Goal: Information Seeking & Learning: Learn about a topic

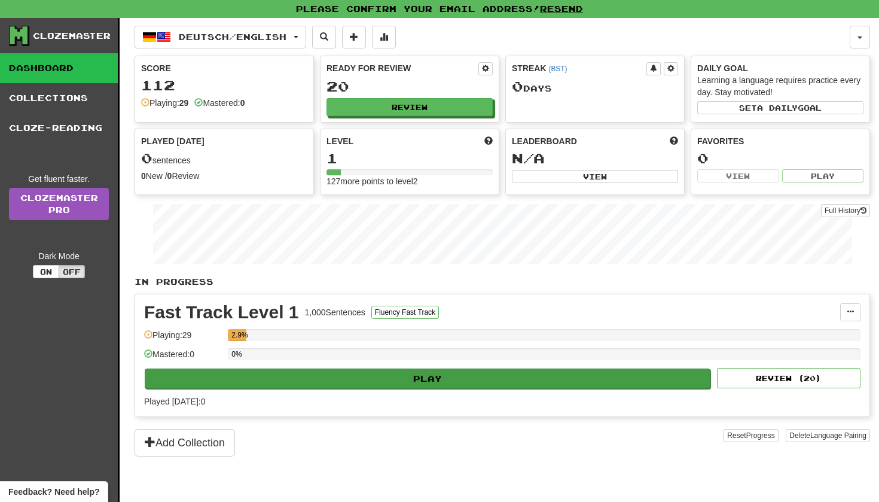
click at [334, 373] on button "Play" at bounding box center [428, 378] width 566 height 20
select select "**"
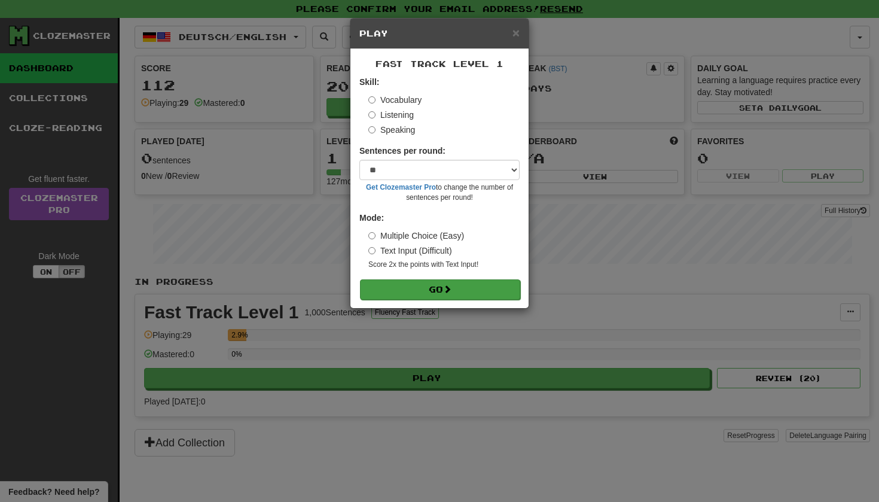
click at [445, 285] on button "Go" at bounding box center [440, 289] width 160 height 20
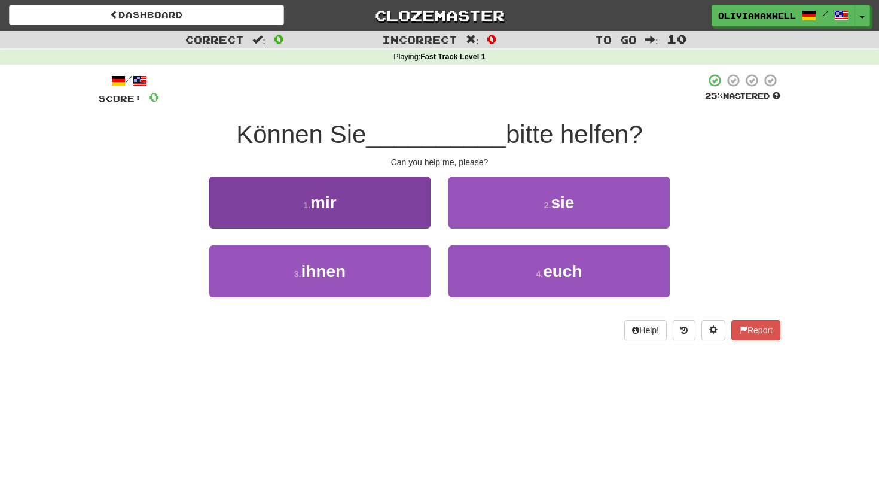
click at [349, 195] on button "1 . mir" at bounding box center [319, 202] width 221 height 52
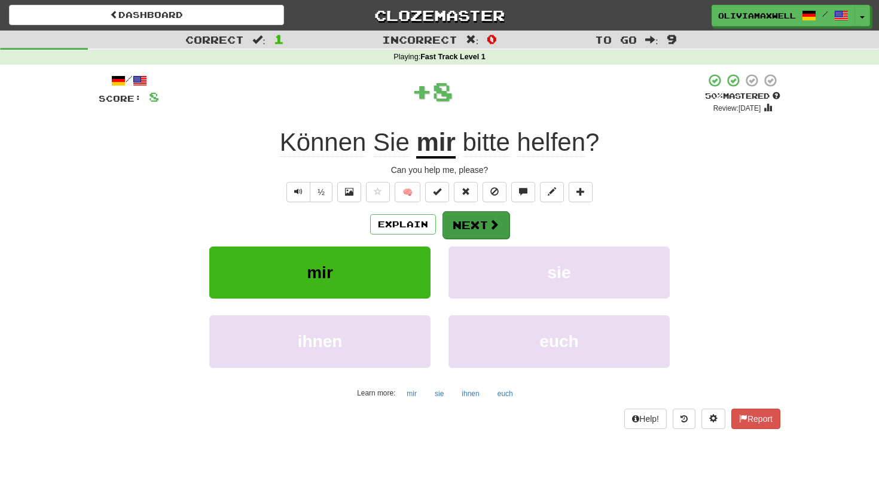
click at [469, 213] on button "Next" at bounding box center [476, 225] width 67 height 28
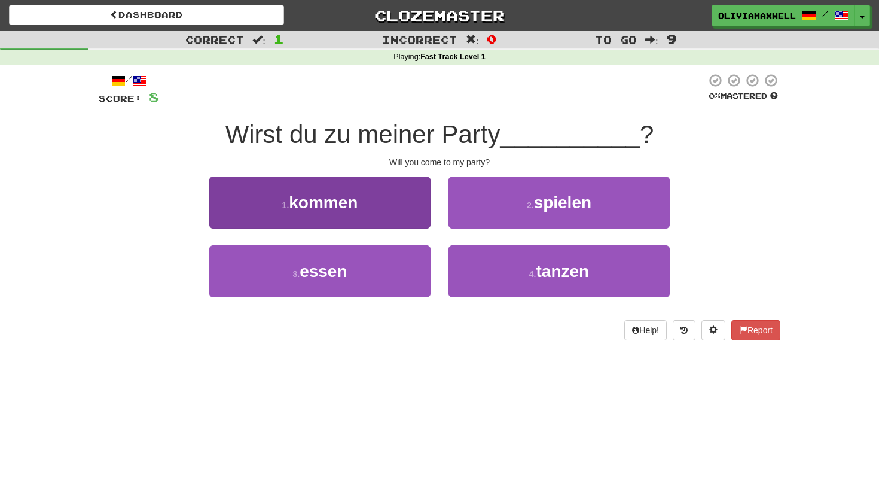
click at [388, 202] on button "1 . kommen" at bounding box center [319, 202] width 221 height 52
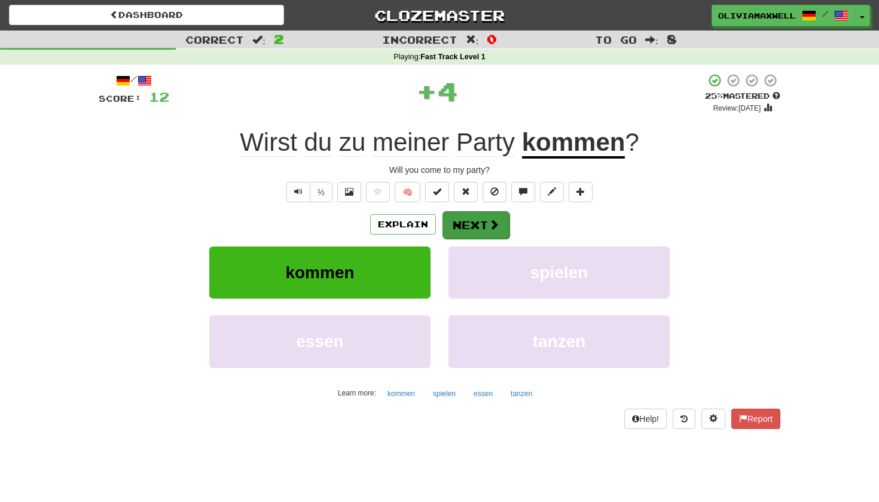
click at [477, 229] on button "Next" at bounding box center [476, 225] width 67 height 28
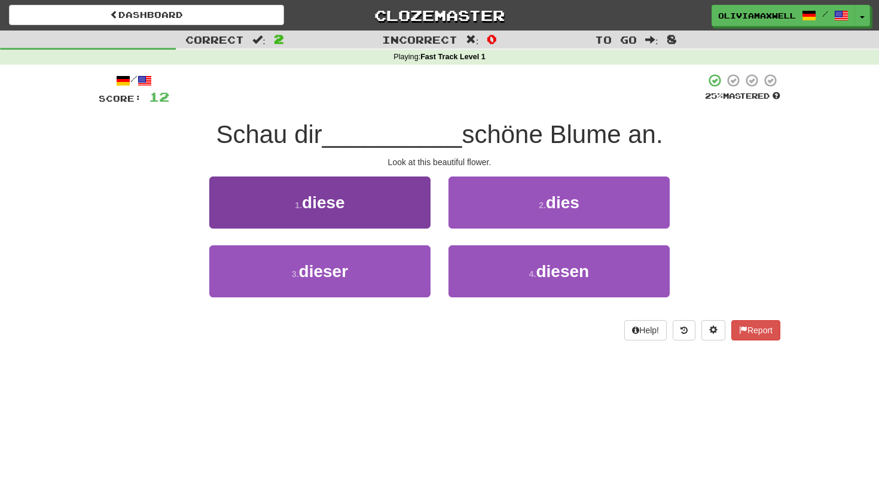
click at [376, 197] on button "1 . diese" at bounding box center [319, 202] width 221 height 52
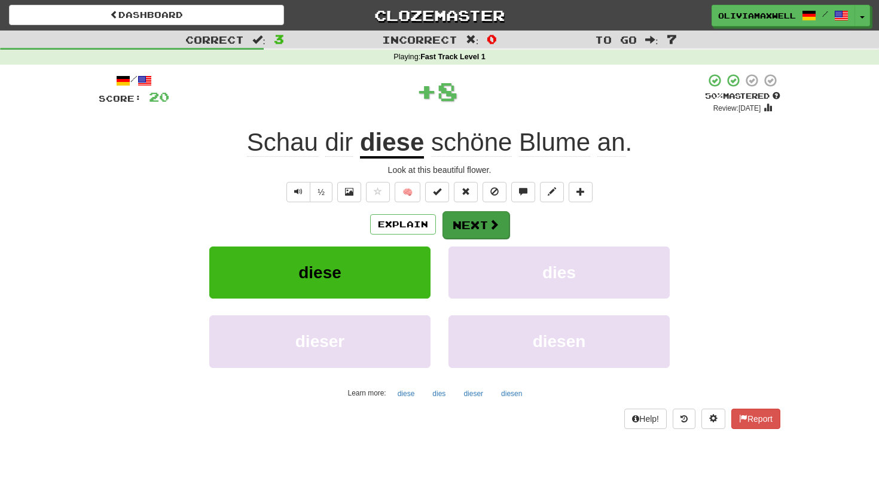
click at [480, 233] on button "Next" at bounding box center [476, 225] width 67 height 28
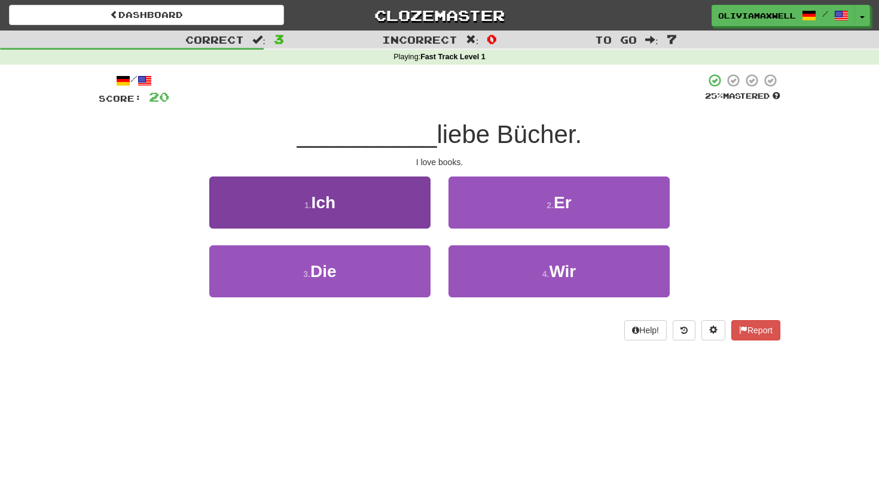
click at [368, 197] on button "1 . Ich" at bounding box center [319, 202] width 221 height 52
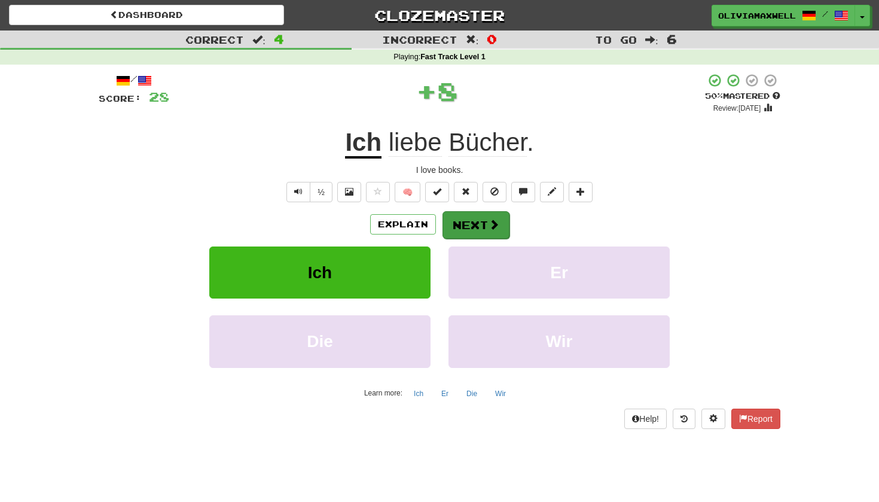
click at [463, 226] on button "Next" at bounding box center [476, 225] width 67 height 28
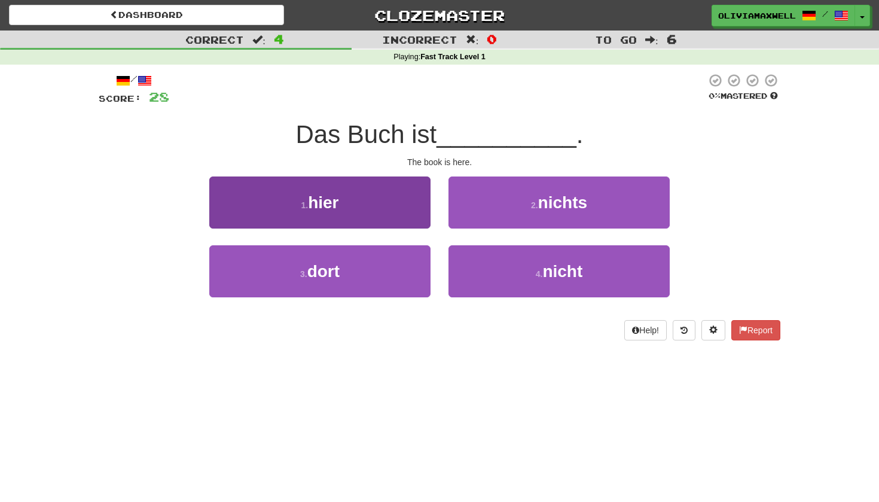
click at [398, 208] on button "1 . hier" at bounding box center [319, 202] width 221 height 52
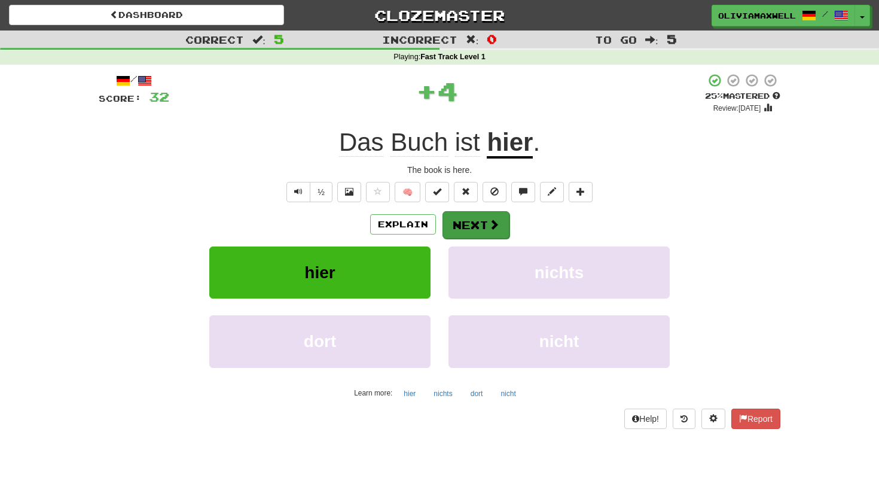
click at [459, 225] on button "Next" at bounding box center [476, 225] width 67 height 28
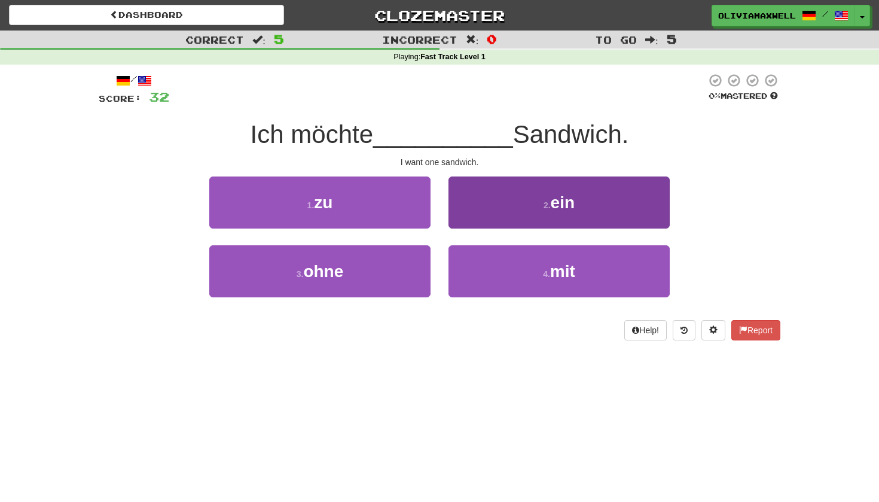
click at [490, 218] on button "2 . ein" at bounding box center [559, 202] width 221 height 52
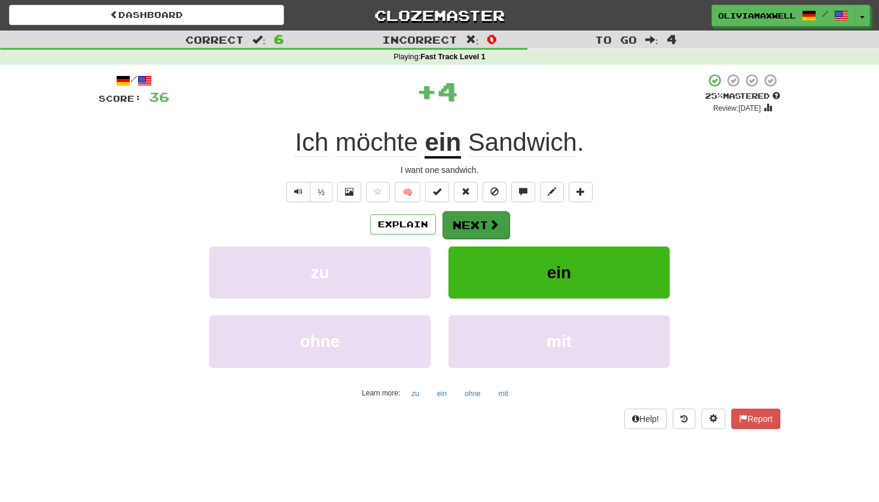
click at [459, 230] on button "Next" at bounding box center [476, 225] width 67 height 28
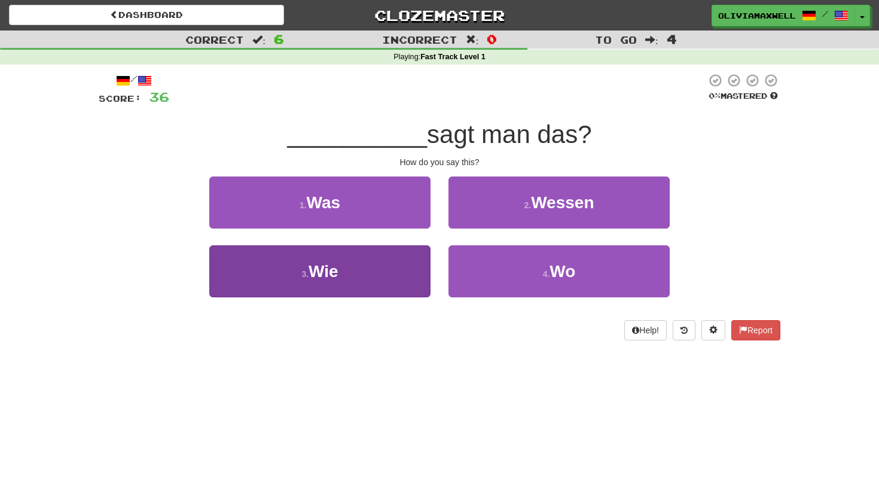
click at [376, 273] on button "3 . Wie" at bounding box center [319, 271] width 221 height 52
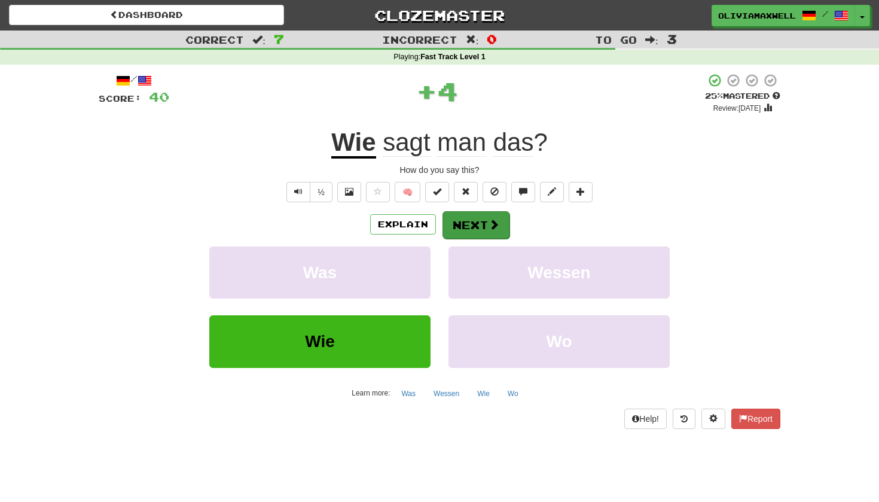
click at [478, 222] on button "Next" at bounding box center [476, 225] width 67 height 28
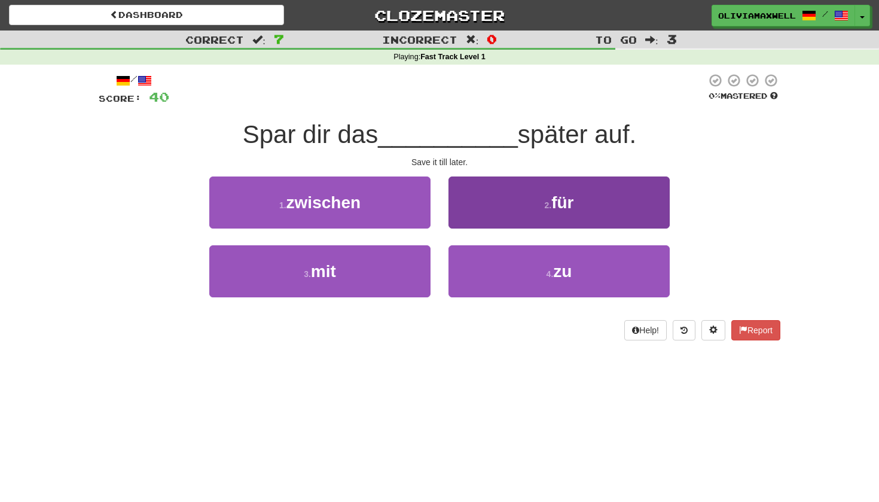
click at [514, 216] on button "2 . für" at bounding box center [559, 202] width 221 height 52
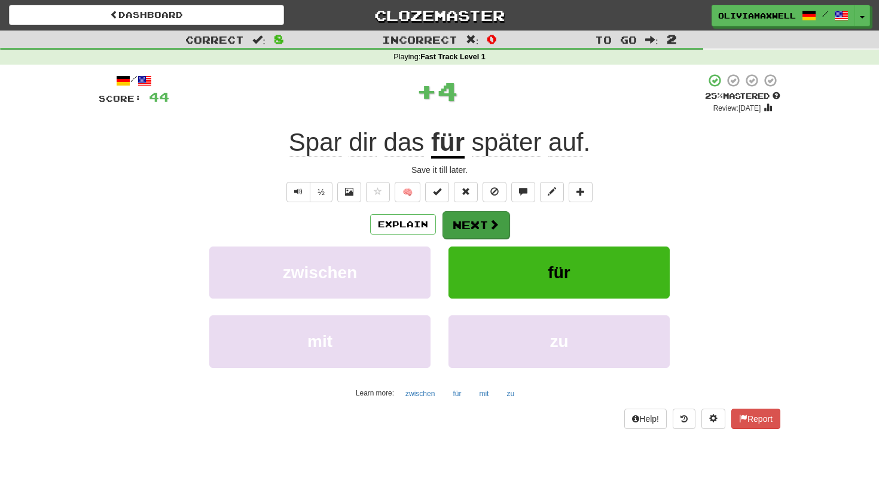
click at [478, 224] on button "Next" at bounding box center [476, 225] width 67 height 28
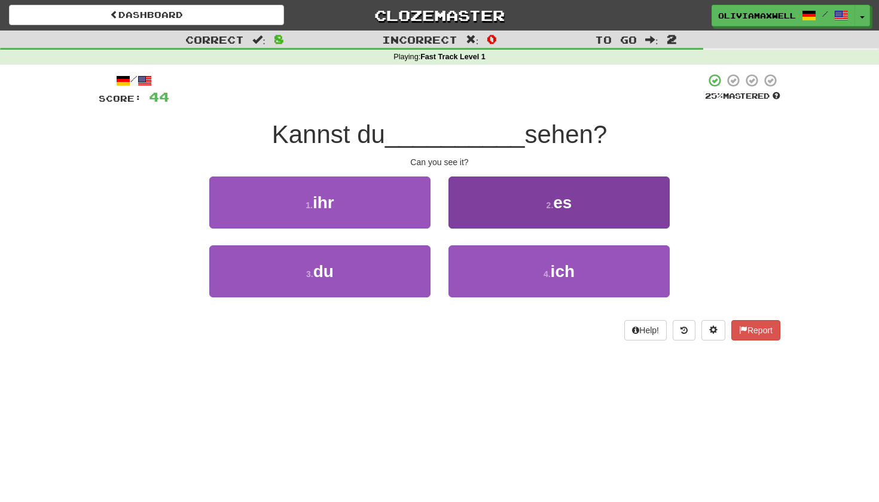
click at [508, 202] on button "2 . es" at bounding box center [559, 202] width 221 height 52
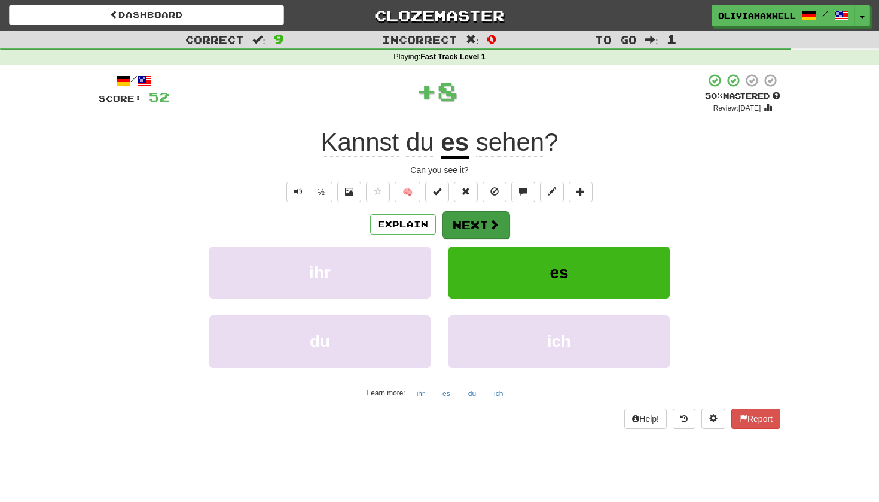
click at [472, 222] on button "Next" at bounding box center [476, 225] width 67 height 28
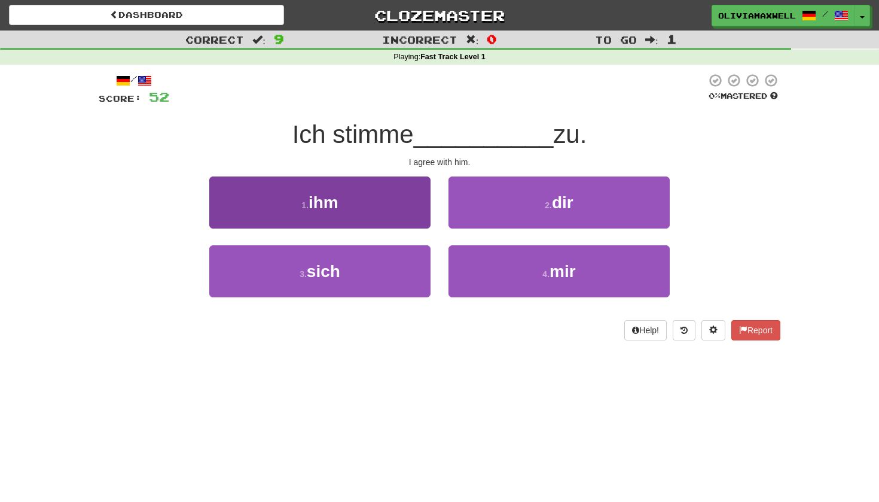
click at [394, 206] on button "1 . ihm" at bounding box center [319, 202] width 221 height 52
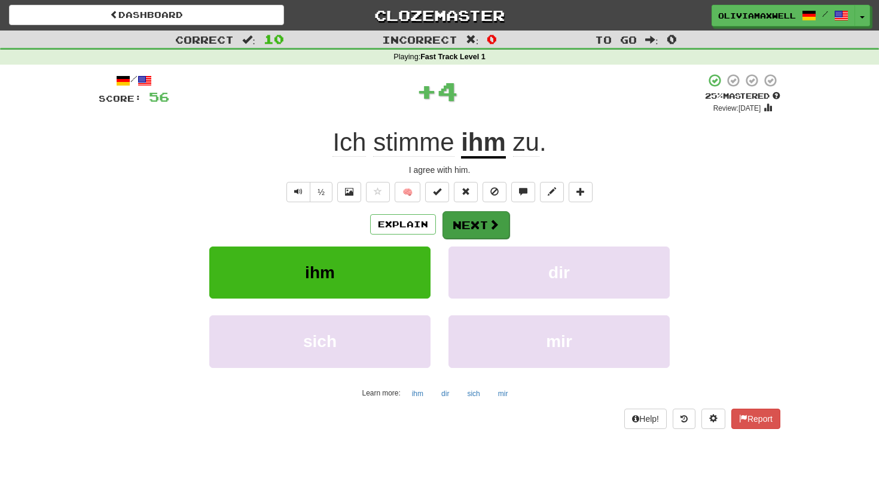
click at [486, 231] on button "Next" at bounding box center [476, 225] width 67 height 28
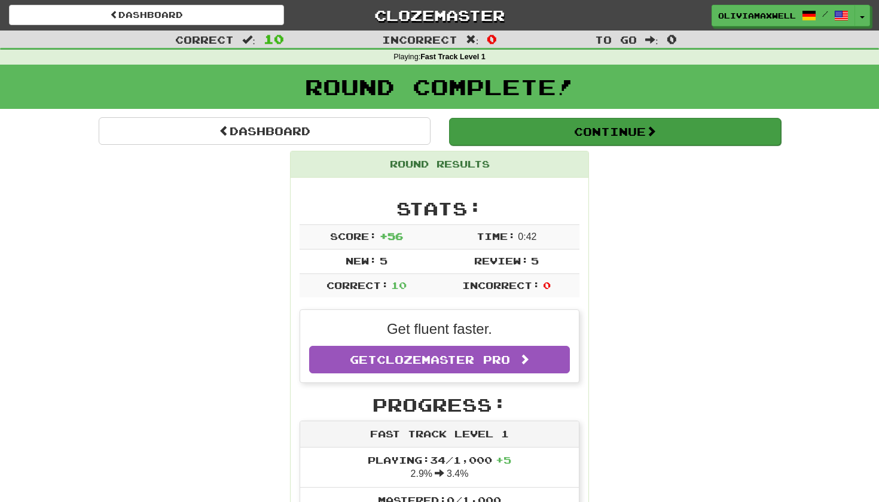
click at [606, 136] on button "Continue" at bounding box center [615, 132] width 332 height 28
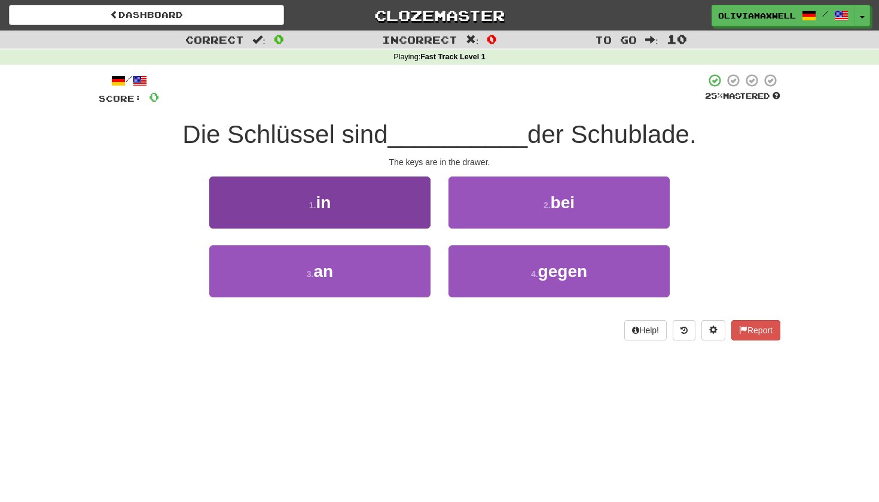
click at [355, 189] on button "1 . in" at bounding box center [319, 202] width 221 height 52
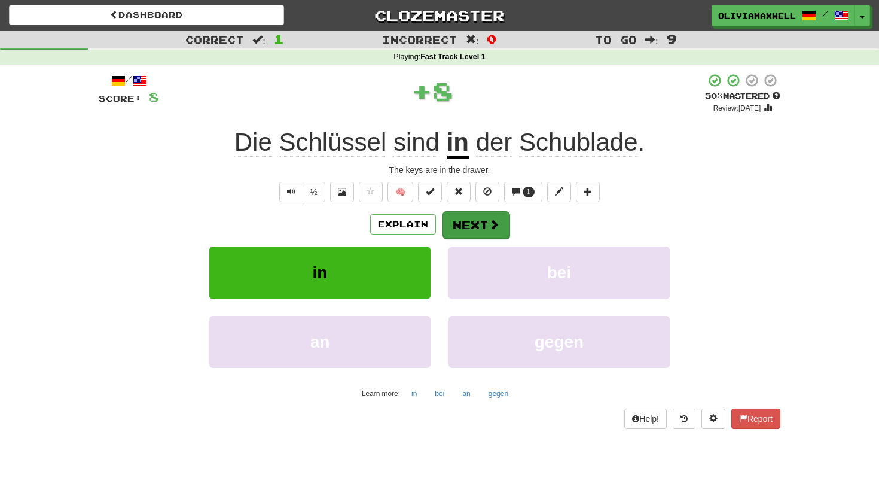
click at [474, 230] on button "Next" at bounding box center [476, 225] width 67 height 28
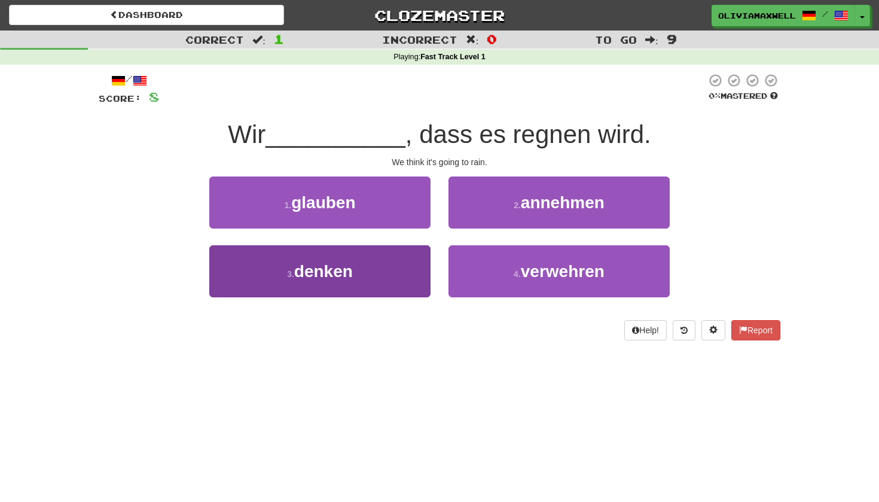
click at [367, 264] on button "3 . denken" at bounding box center [319, 271] width 221 height 52
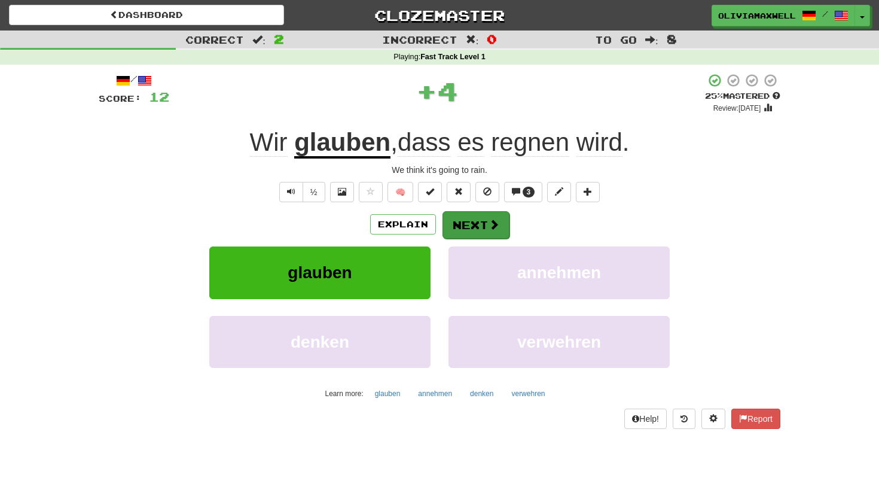
click at [490, 223] on span at bounding box center [494, 224] width 11 height 11
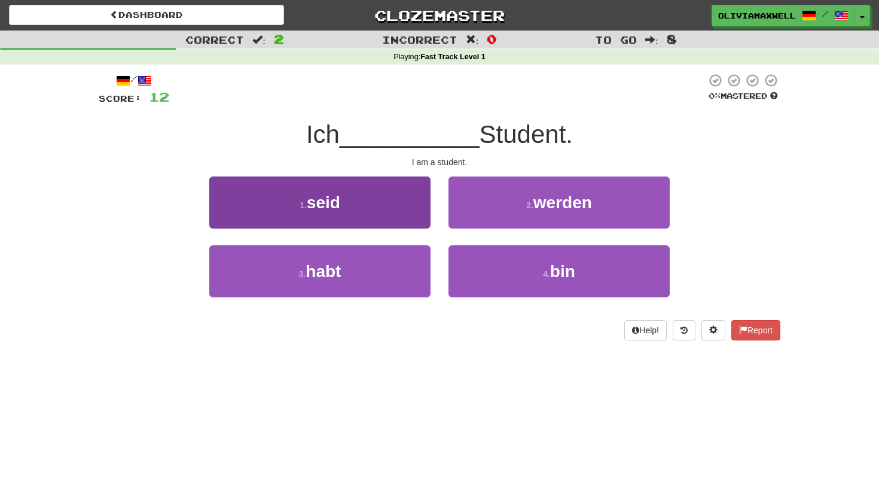
click at [370, 194] on button "1 . [PERSON_NAME]" at bounding box center [319, 202] width 221 height 52
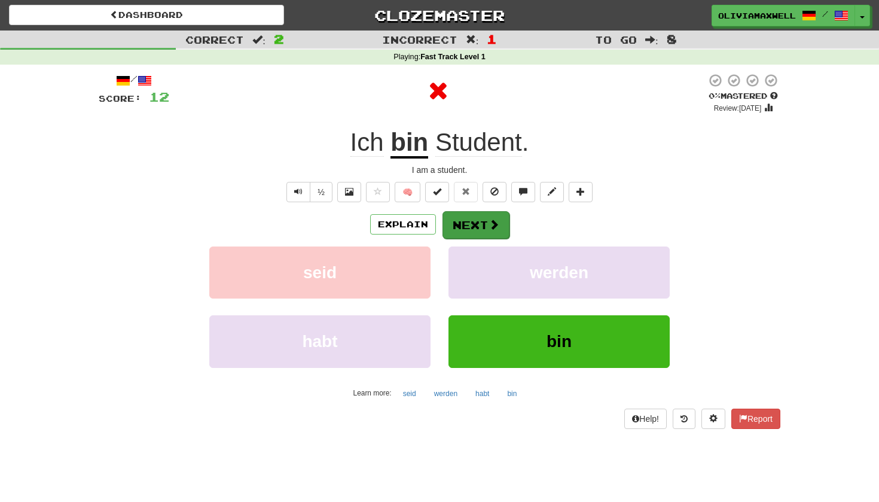
click at [477, 225] on button "Next" at bounding box center [476, 225] width 67 height 28
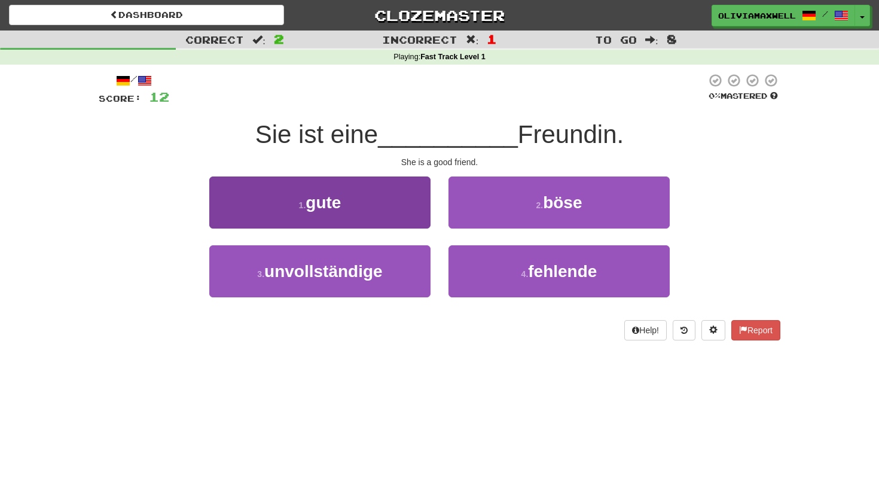
click at [347, 195] on button "1 . gute" at bounding box center [319, 202] width 221 height 52
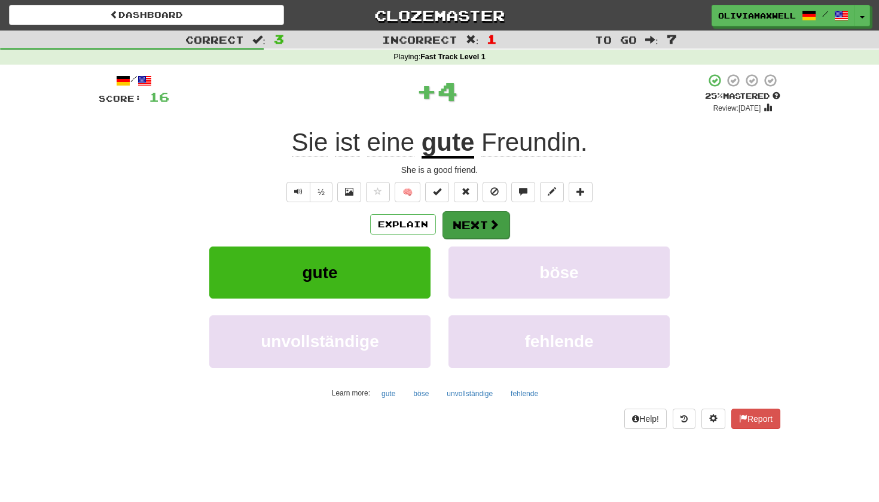
click at [461, 230] on button "Next" at bounding box center [476, 225] width 67 height 28
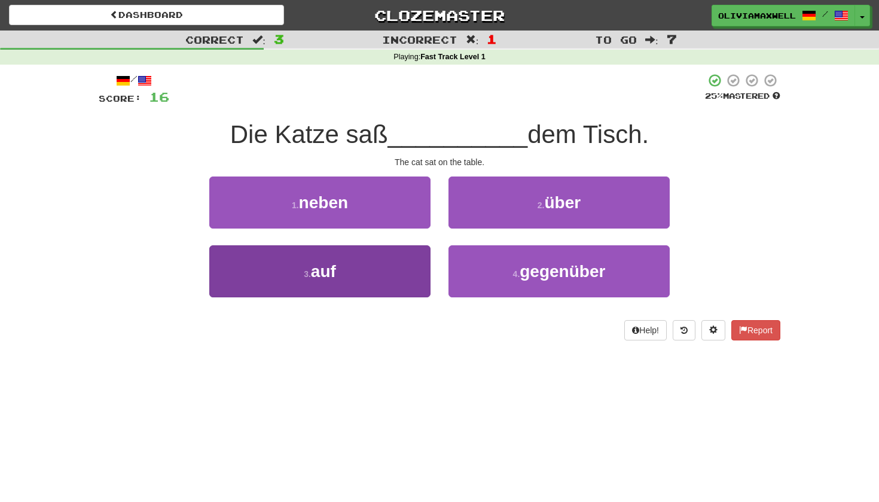
click at [386, 276] on button "3 . auf" at bounding box center [319, 271] width 221 height 52
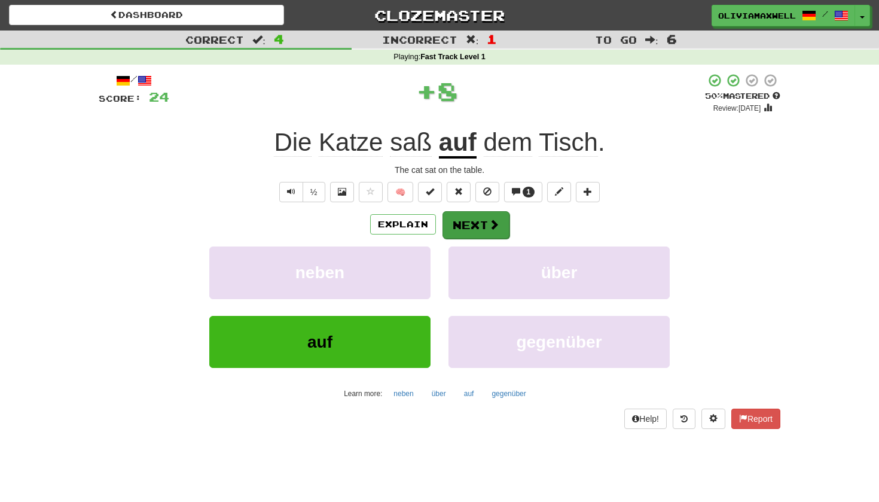
click at [492, 219] on span at bounding box center [494, 224] width 11 height 11
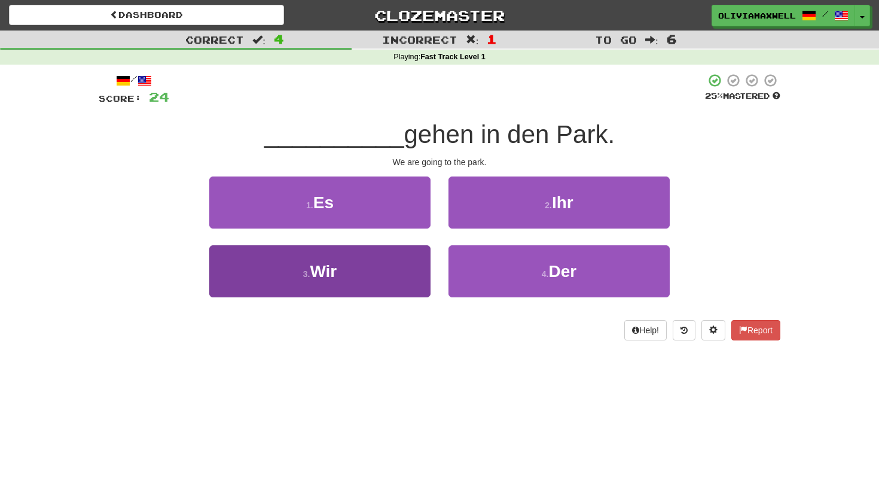
click at [372, 248] on button "3 . Wir" at bounding box center [319, 271] width 221 height 52
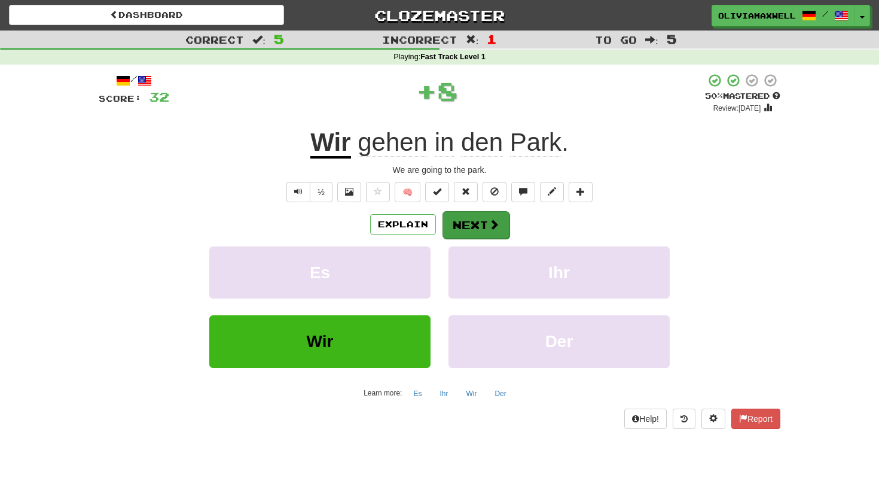
click at [489, 224] on span at bounding box center [494, 224] width 11 height 11
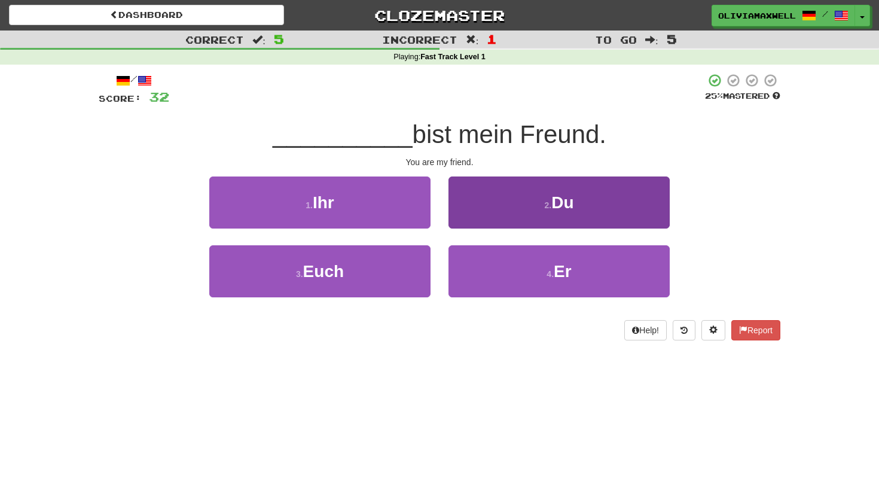
click at [483, 203] on button "2 . Du" at bounding box center [559, 202] width 221 height 52
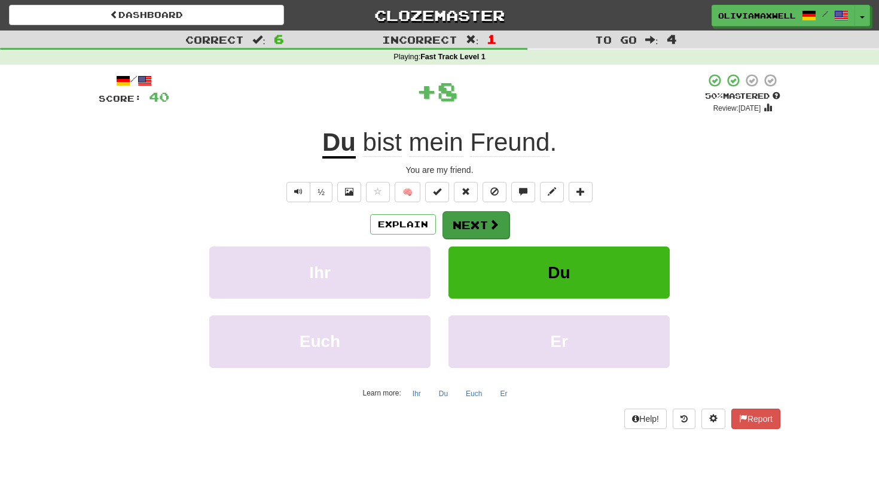
click at [472, 224] on button "Next" at bounding box center [476, 225] width 67 height 28
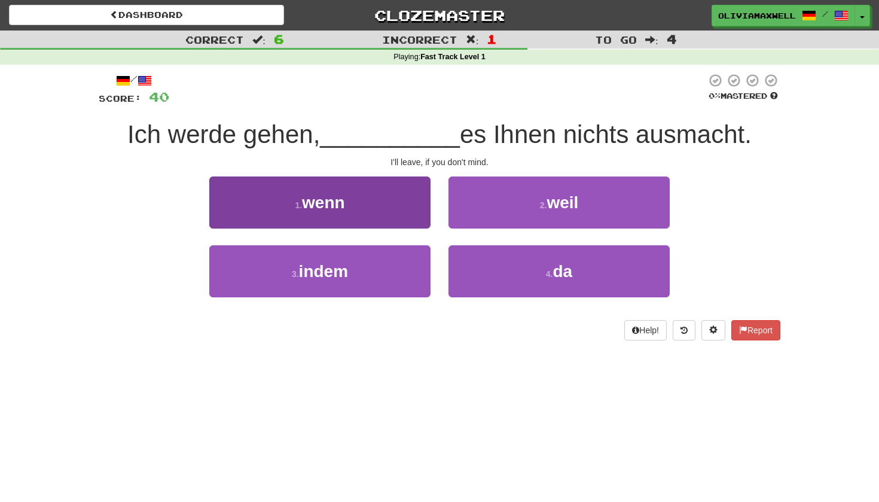
click at [374, 178] on button "1 . wenn" at bounding box center [319, 202] width 221 height 52
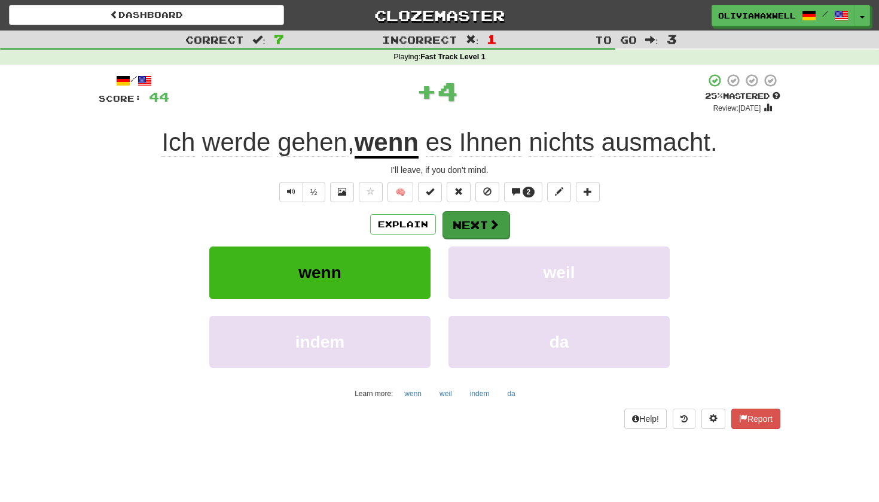
click at [476, 222] on button "Next" at bounding box center [476, 225] width 67 height 28
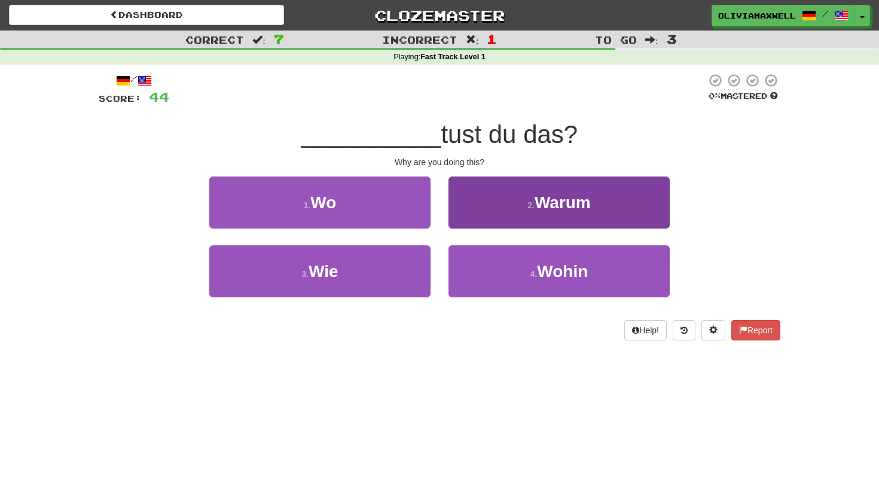
click at [497, 206] on button "2 . [GEOGRAPHIC_DATA]" at bounding box center [559, 202] width 221 height 52
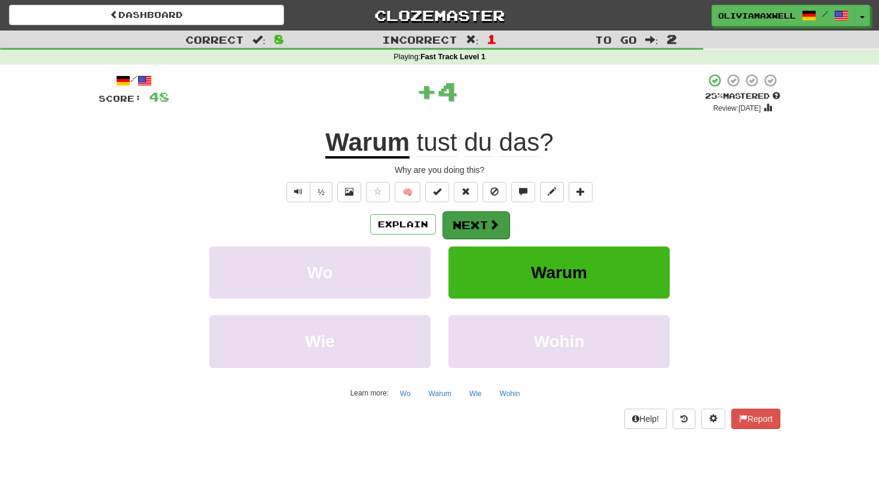
click at [478, 219] on button "Next" at bounding box center [476, 225] width 67 height 28
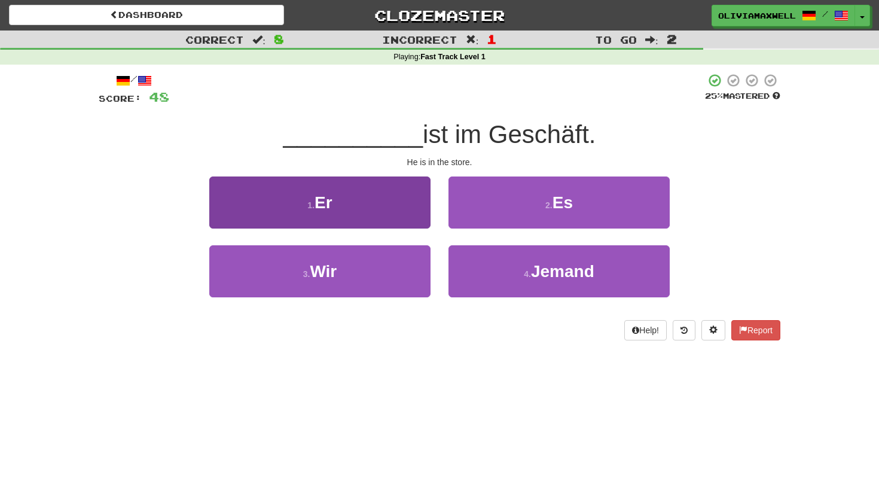
click at [393, 188] on button "1 . Er" at bounding box center [319, 202] width 221 height 52
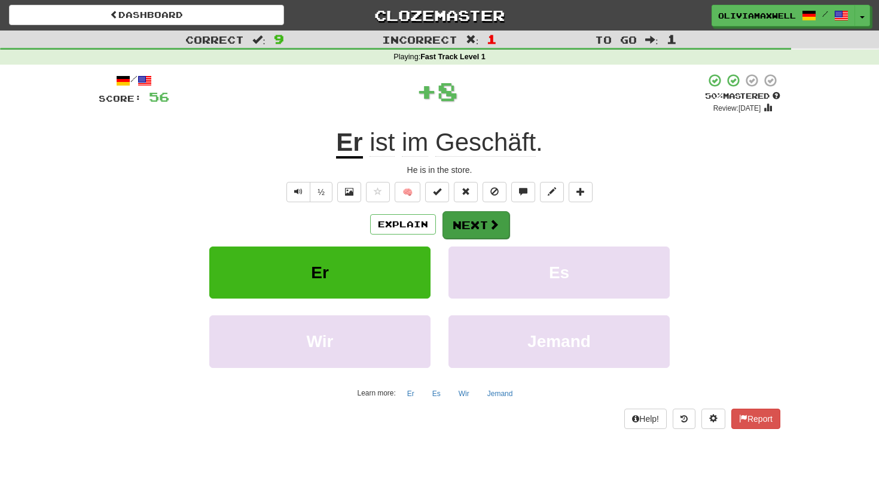
click at [470, 223] on button "Next" at bounding box center [476, 225] width 67 height 28
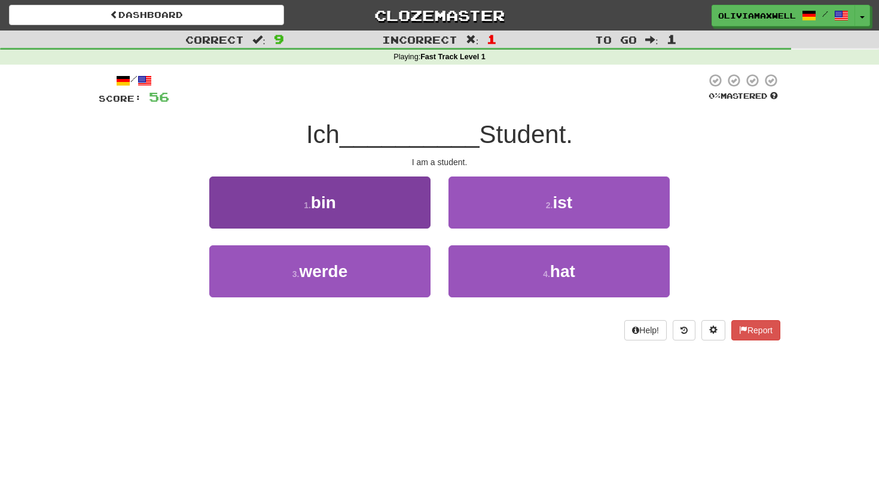
click at [383, 199] on button "1 . bin" at bounding box center [319, 202] width 221 height 52
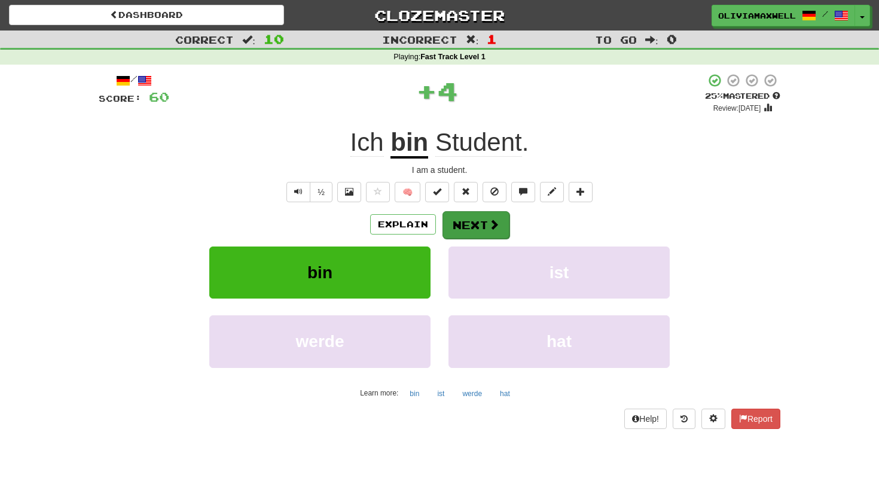
click at [465, 222] on button "Next" at bounding box center [476, 225] width 67 height 28
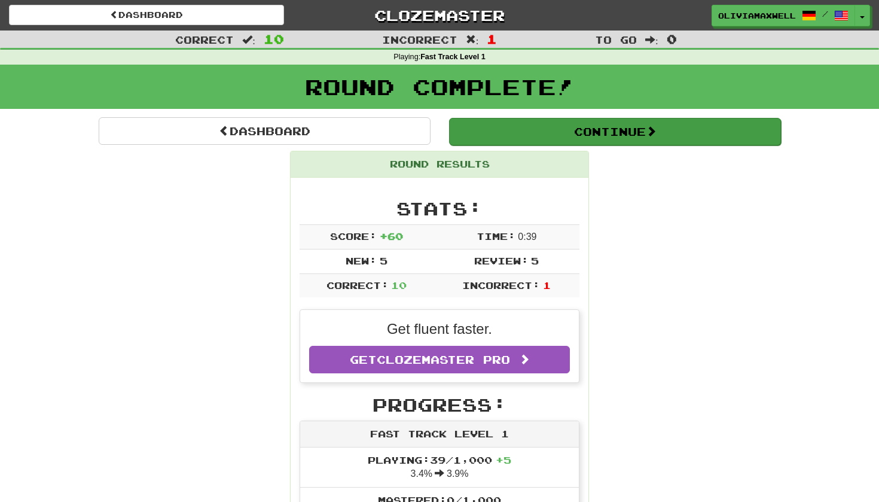
click at [553, 126] on button "Continue" at bounding box center [615, 132] width 332 height 28
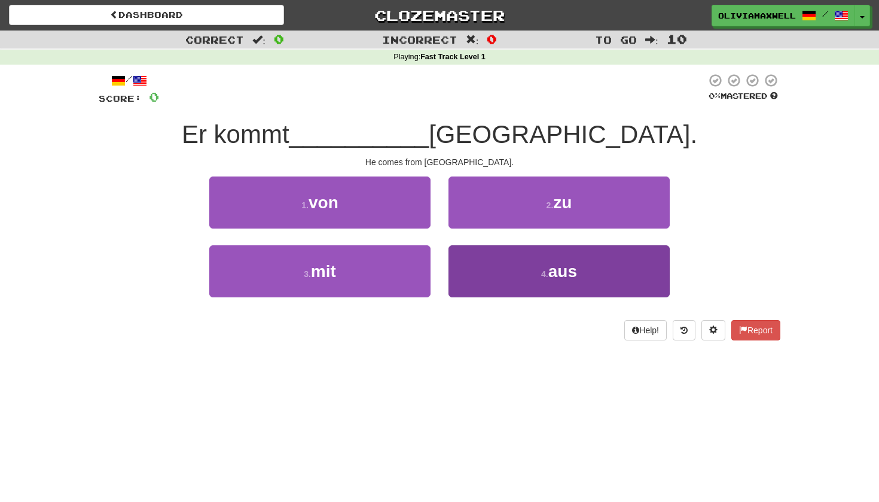
click at [496, 275] on button "4 . aus" at bounding box center [559, 271] width 221 height 52
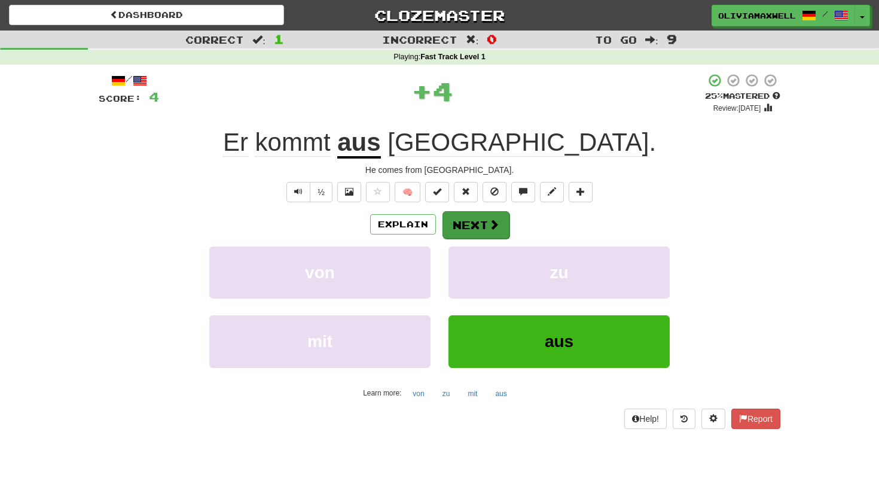
click at [475, 219] on button "Next" at bounding box center [476, 225] width 67 height 28
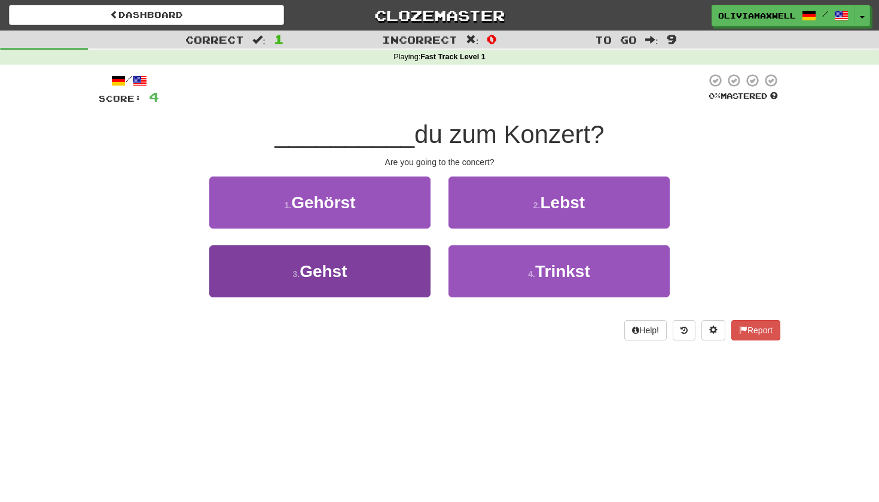
click at [403, 261] on button "3 . Gehst" at bounding box center [319, 271] width 221 height 52
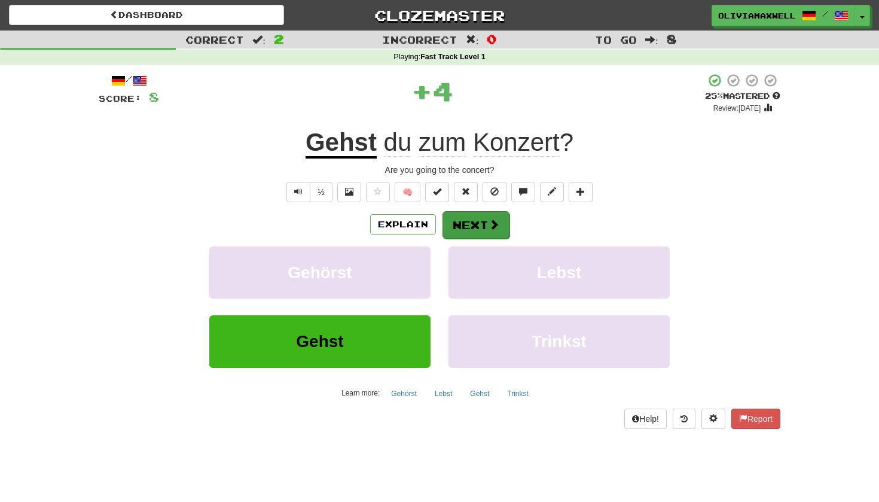
click at [482, 224] on button "Next" at bounding box center [476, 225] width 67 height 28
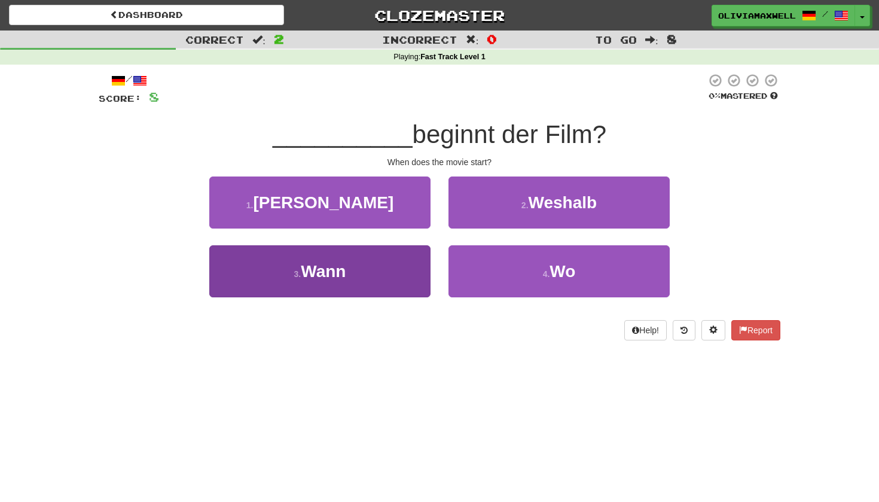
click at [381, 258] on button "3 . Wann" at bounding box center [319, 271] width 221 height 52
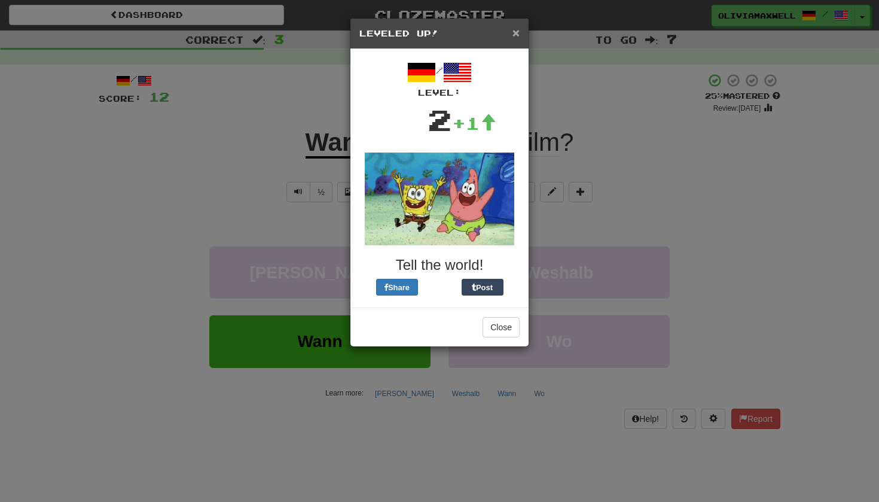
click at [514, 36] on span "×" at bounding box center [515, 33] width 7 height 14
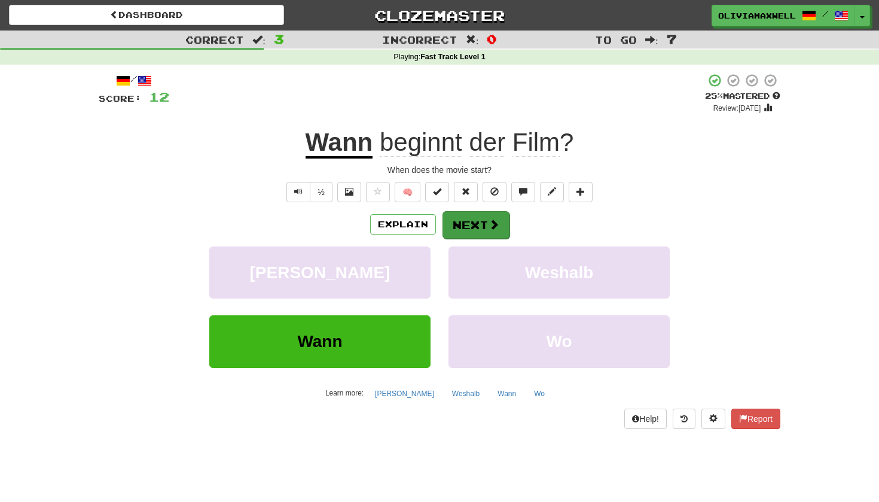
click at [481, 221] on button "Next" at bounding box center [476, 225] width 67 height 28
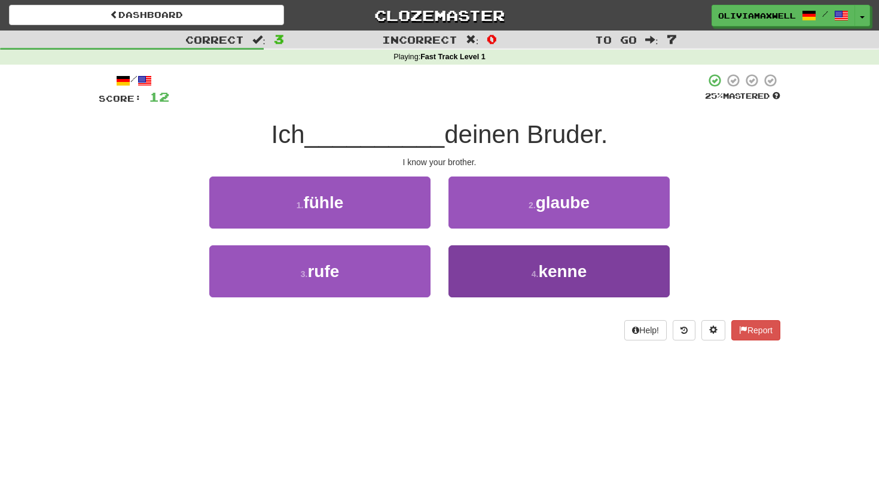
click at [503, 272] on button "4 . kenne" at bounding box center [559, 271] width 221 height 52
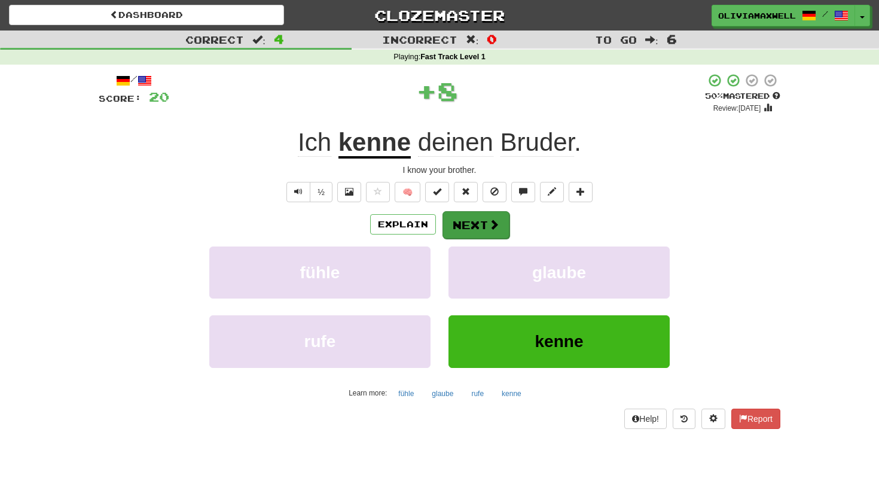
click at [484, 219] on button "Next" at bounding box center [476, 225] width 67 height 28
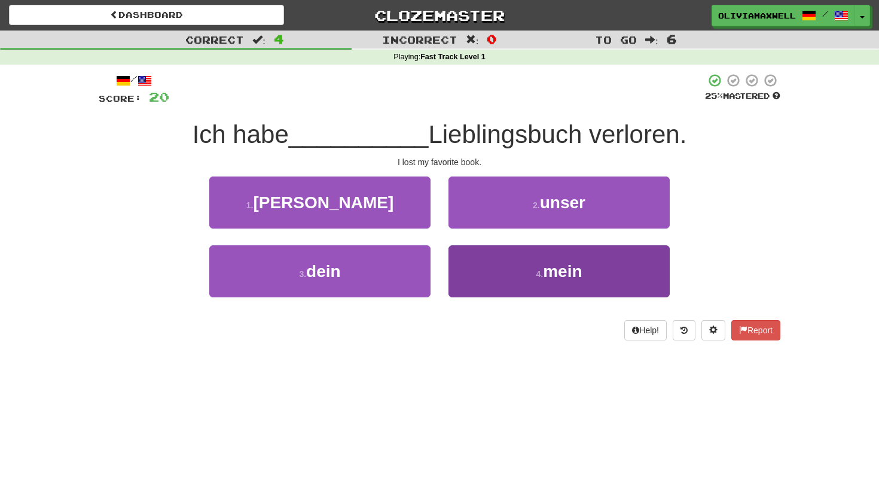
click at [486, 280] on button "4 . mein" at bounding box center [559, 271] width 221 height 52
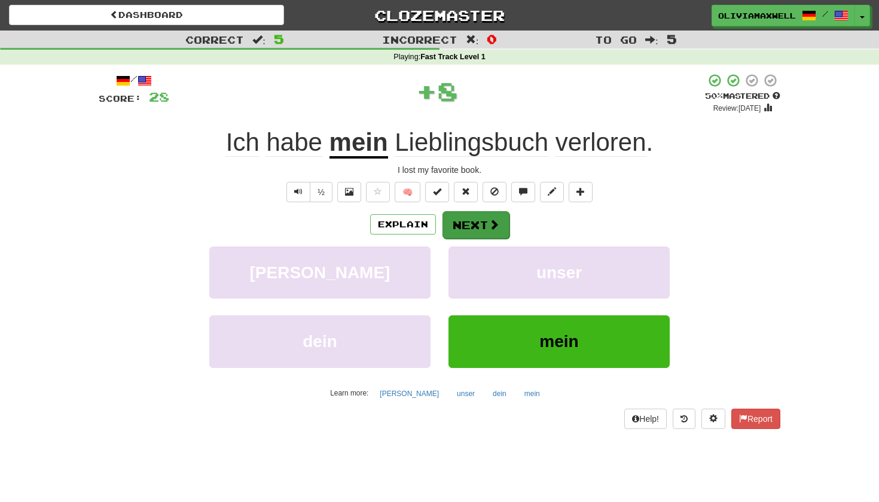
click at [480, 220] on button "Next" at bounding box center [476, 225] width 67 height 28
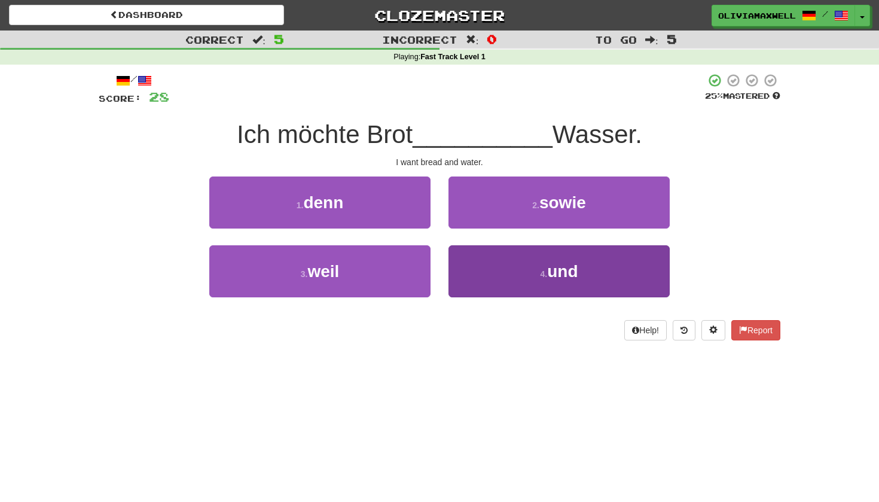
click at [500, 286] on button "4 . und" at bounding box center [559, 271] width 221 height 52
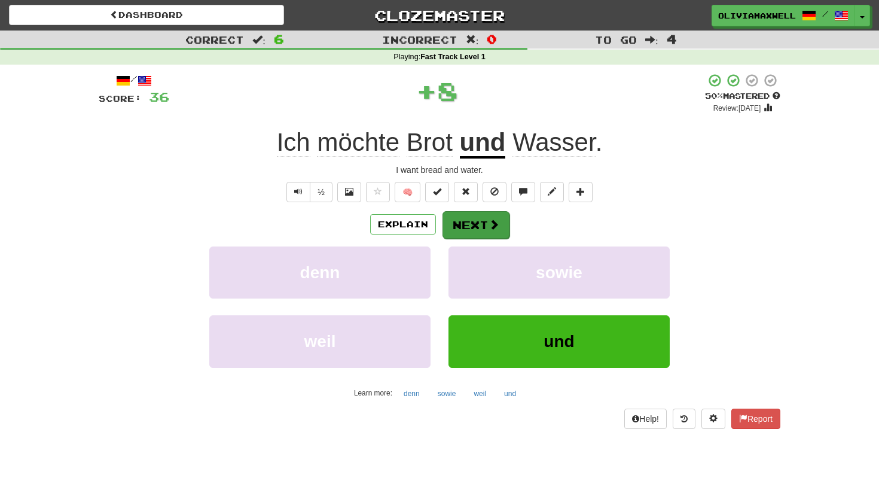
click at [487, 212] on button "Next" at bounding box center [476, 225] width 67 height 28
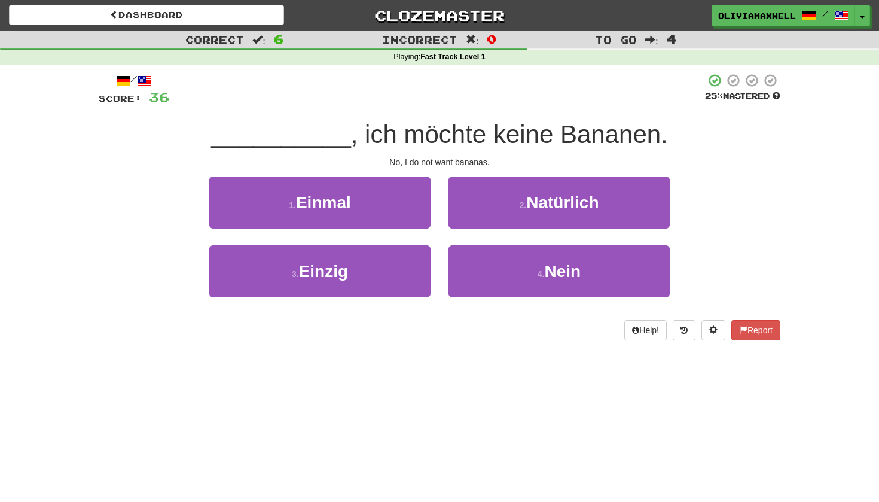
click at [502, 298] on div "4 . Nein" at bounding box center [559, 279] width 239 height 69
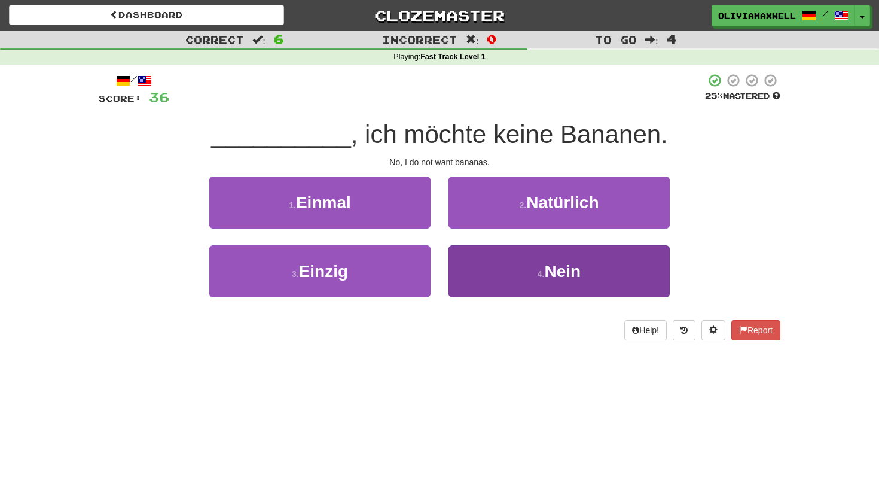
click at [502, 280] on button "4 . Nein" at bounding box center [559, 271] width 221 height 52
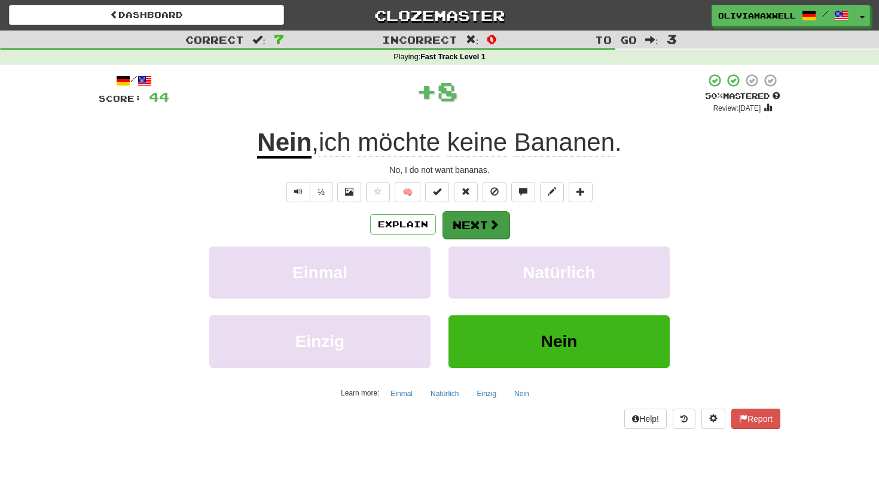
click at [476, 217] on button "Next" at bounding box center [476, 225] width 67 height 28
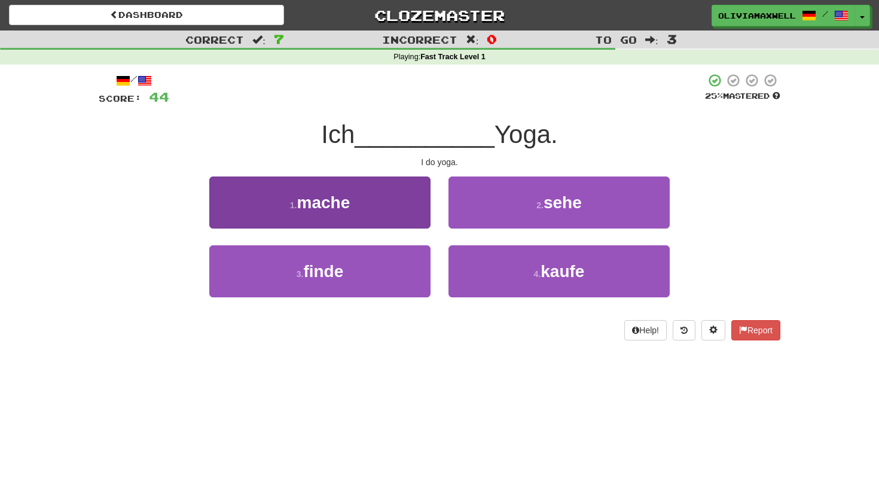
click at [373, 185] on button "1 . mache" at bounding box center [319, 202] width 221 height 52
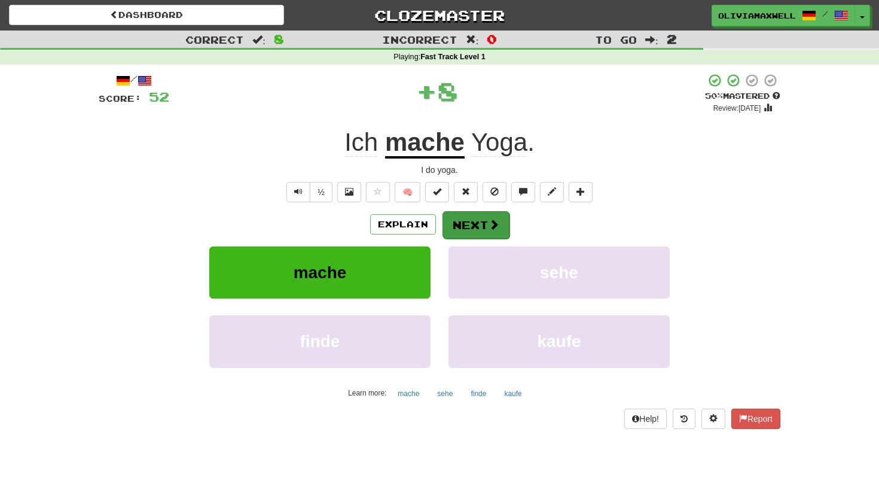
click at [481, 221] on button "Next" at bounding box center [476, 225] width 67 height 28
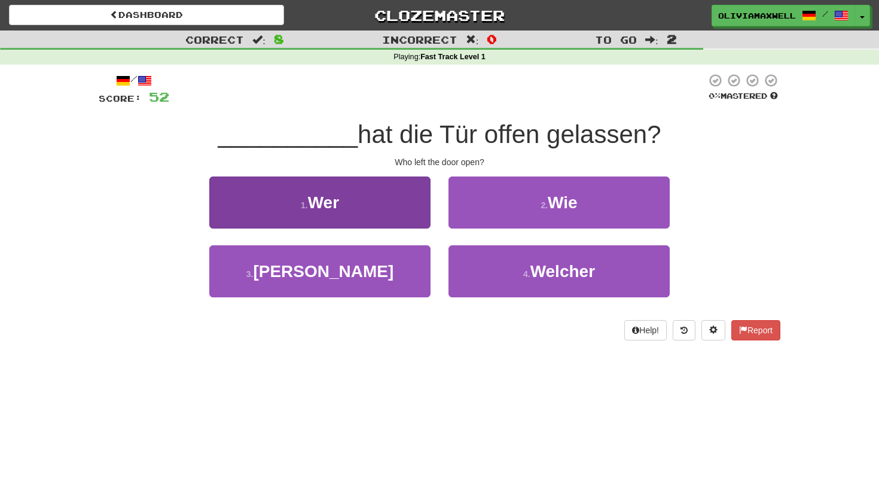
click at [378, 205] on button "1 . Wer" at bounding box center [319, 202] width 221 height 52
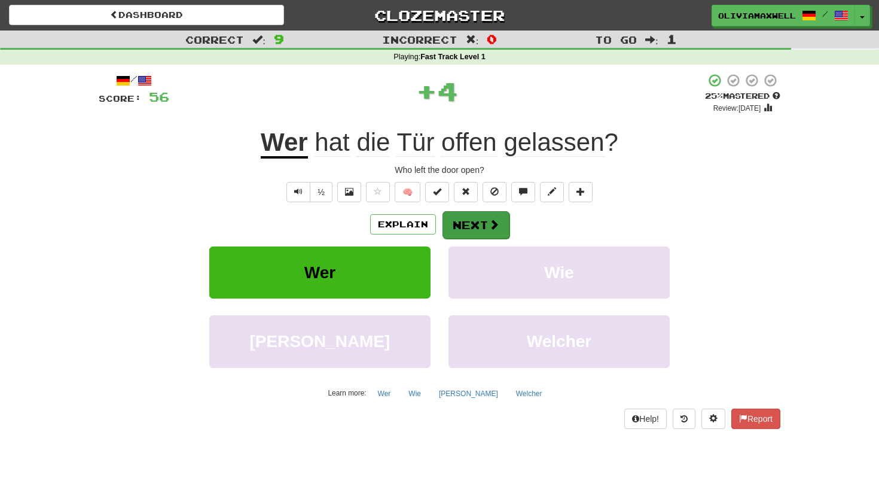
click at [468, 227] on button "Next" at bounding box center [476, 225] width 67 height 28
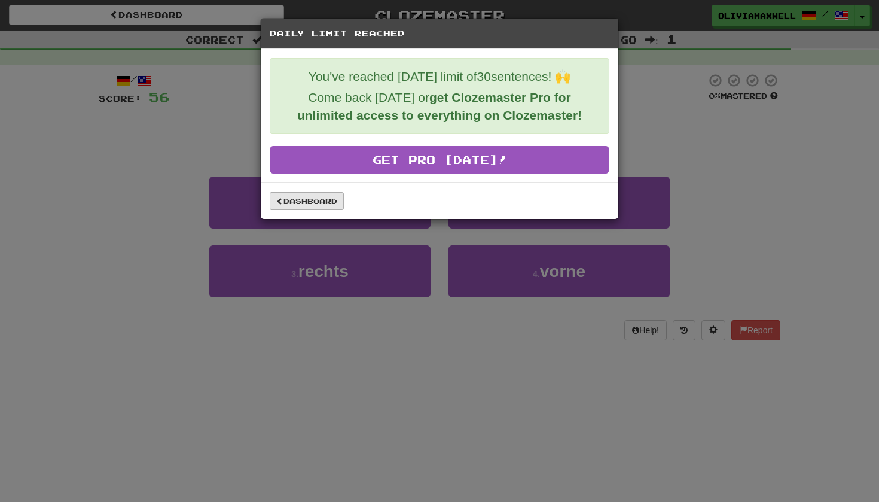
click at [325, 206] on link "Dashboard" at bounding box center [307, 201] width 74 height 18
